Goal: Task Accomplishment & Management: Manage account settings

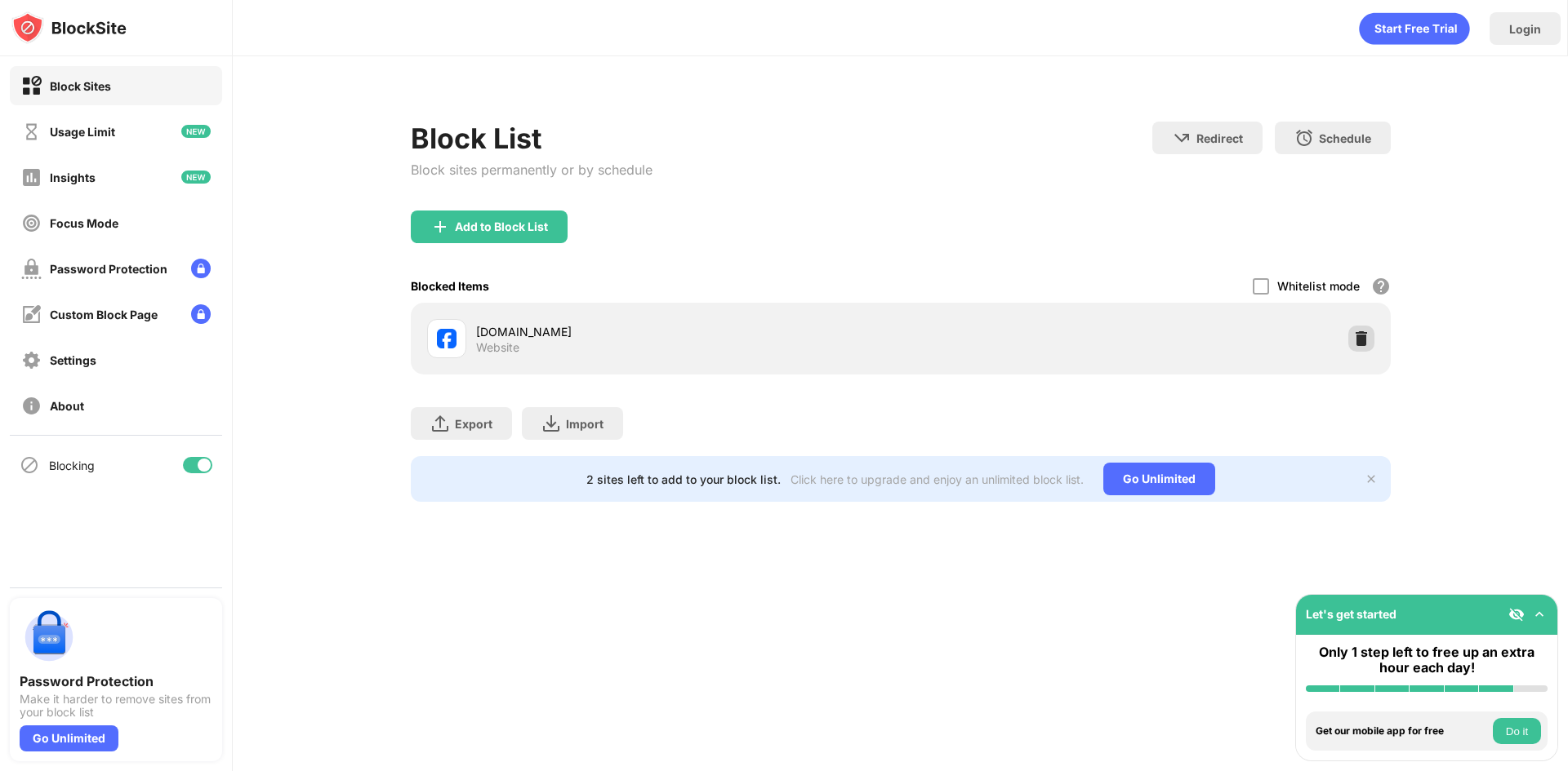
click at [1366, 344] on img at bounding box center [1360, 338] width 16 height 16
